Goal: Navigation & Orientation: Find specific page/section

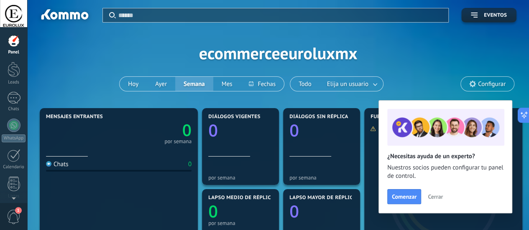
click at [15, 216] on span "1" at bounding box center [14, 217] width 14 height 15
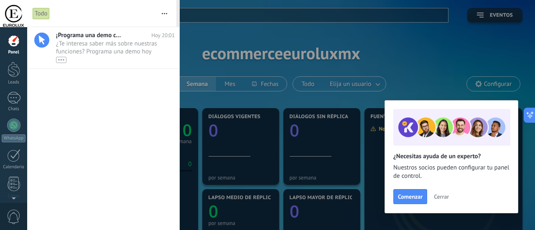
click at [15, 216] on span "0" at bounding box center [14, 217] width 14 height 15
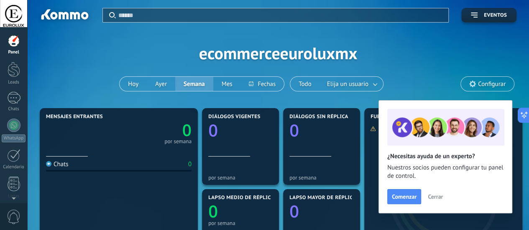
click at [13, 42] on div at bounding box center [14, 41] width 13 height 13
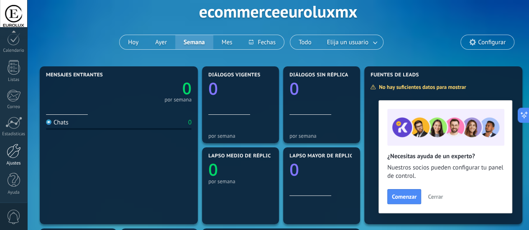
scroll to position [84, 0]
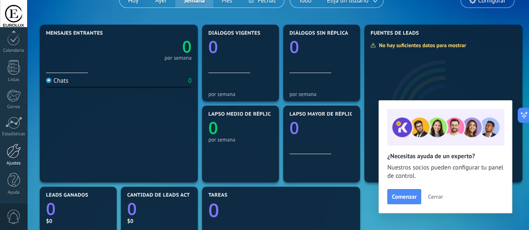
click at [13, 145] on div at bounding box center [14, 151] width 14 height 15
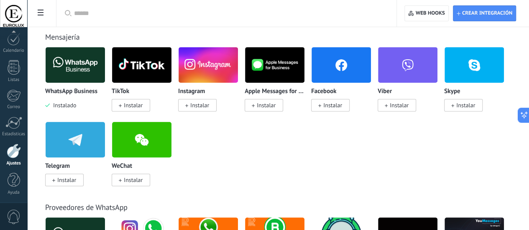
scroll to position [418, 0]
